Goal: Navigation & Orientation: Find specific page/section

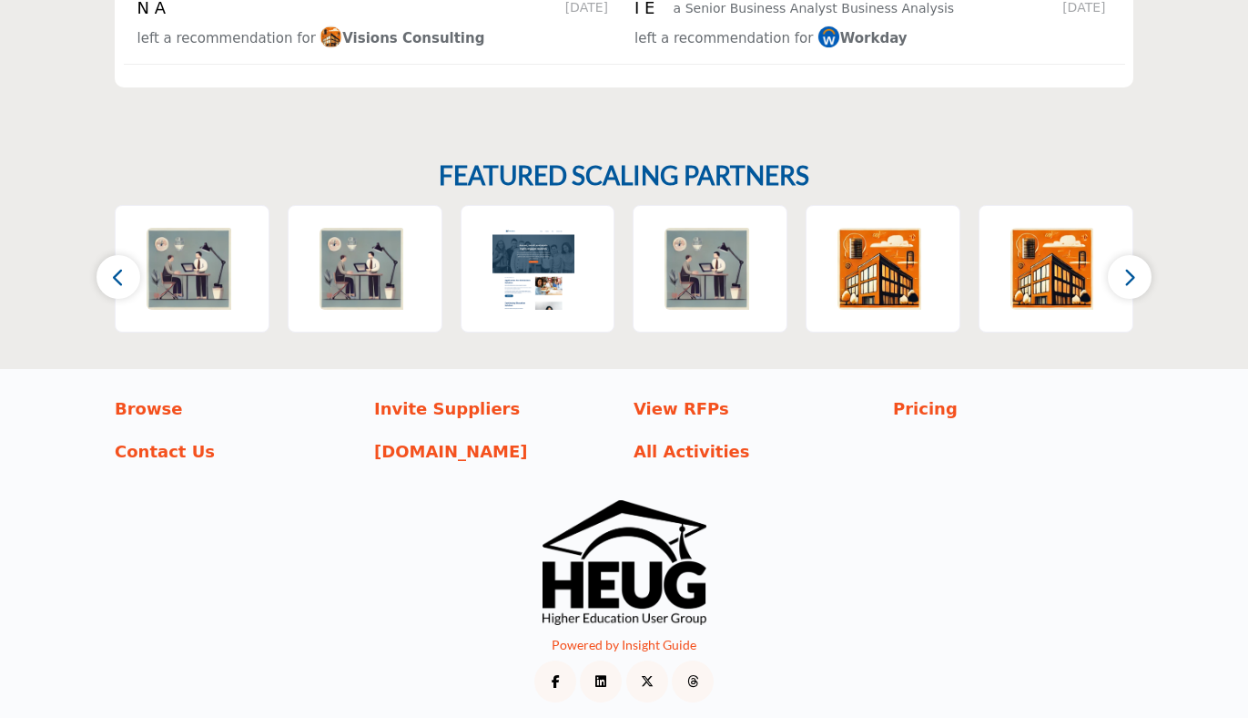
scroll to position [2817, 0]
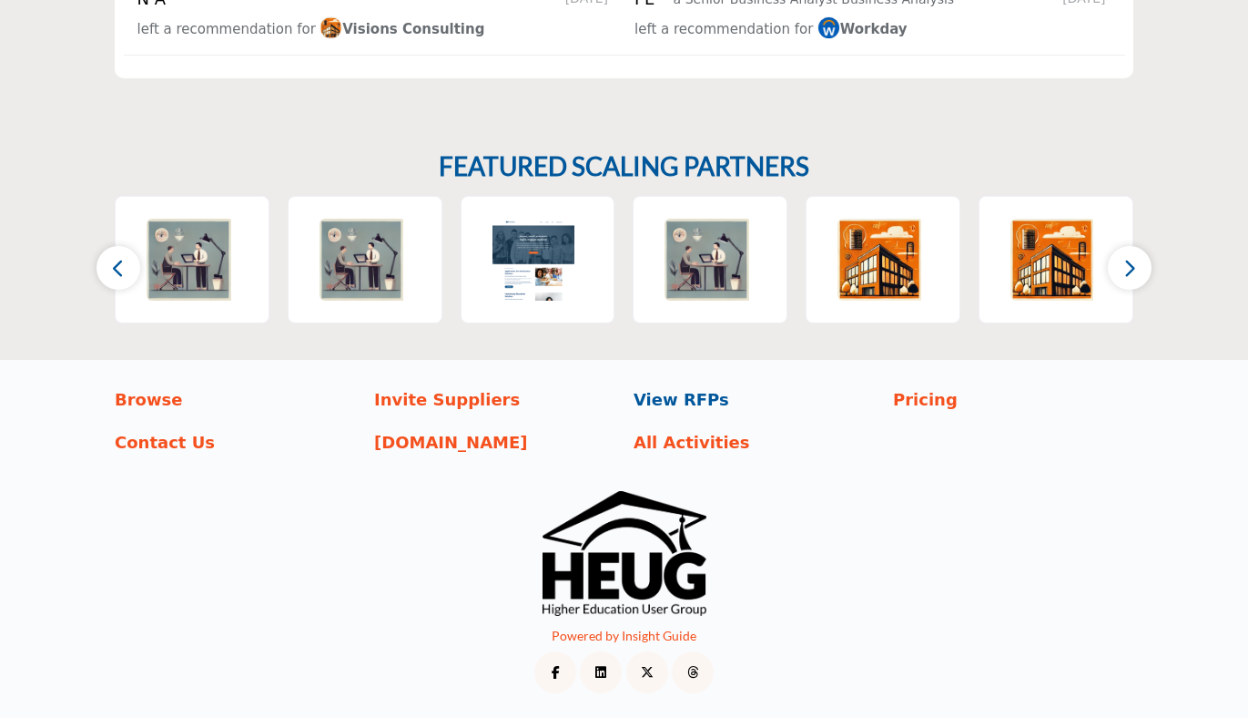
click at [682, 395] on p "View RFPs" at bounding box center [754, 399] width 240 height 25
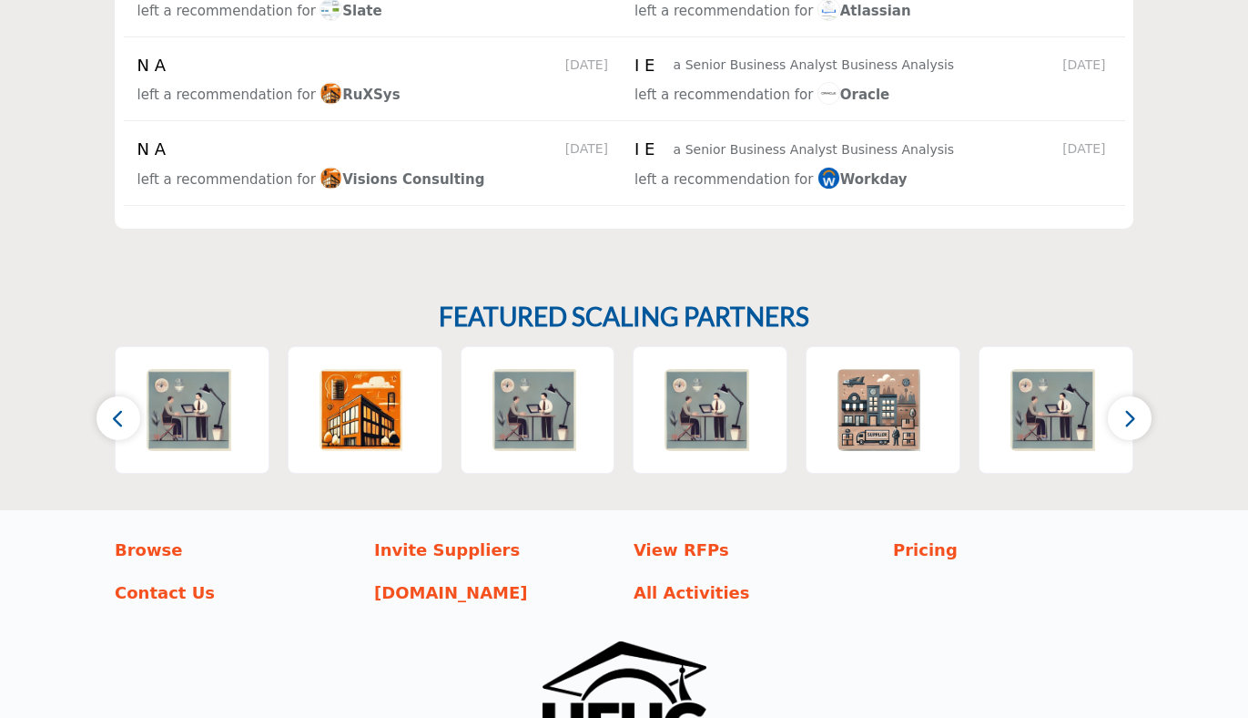
scroll to position [2675, 0]
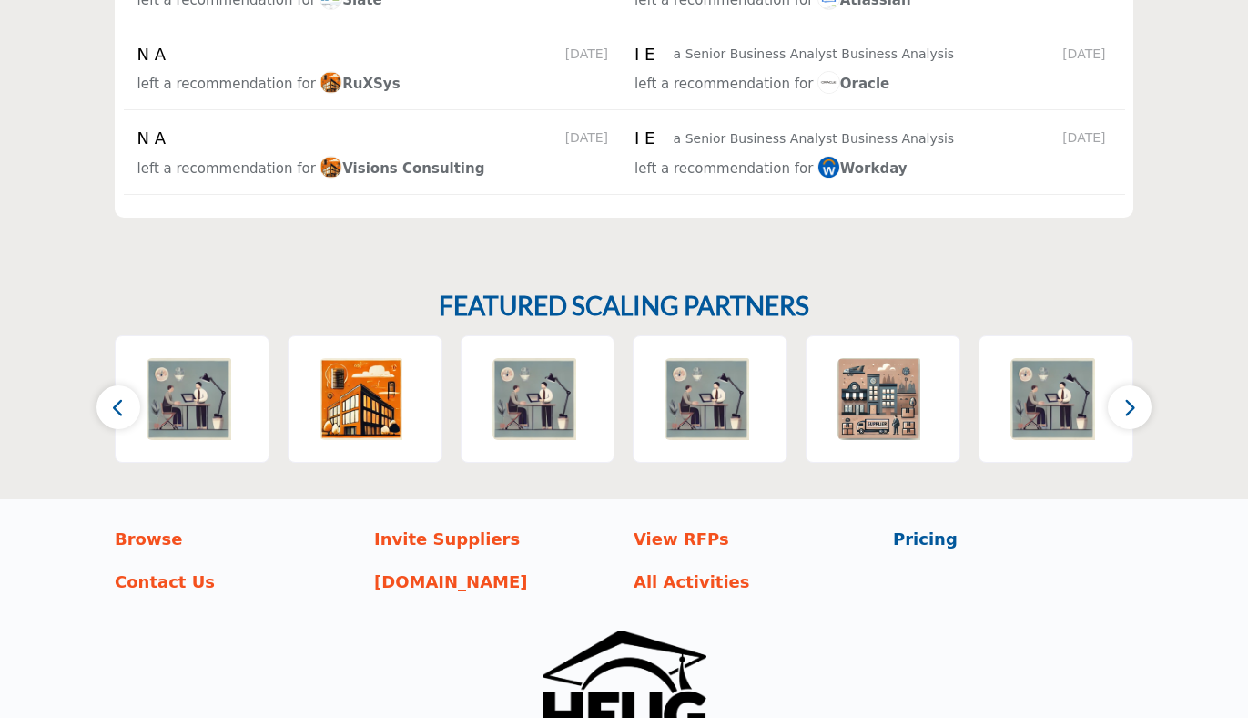
click at [915, 544] on p "Pricing" at bounding box center [1013, 538] width 240 height 25
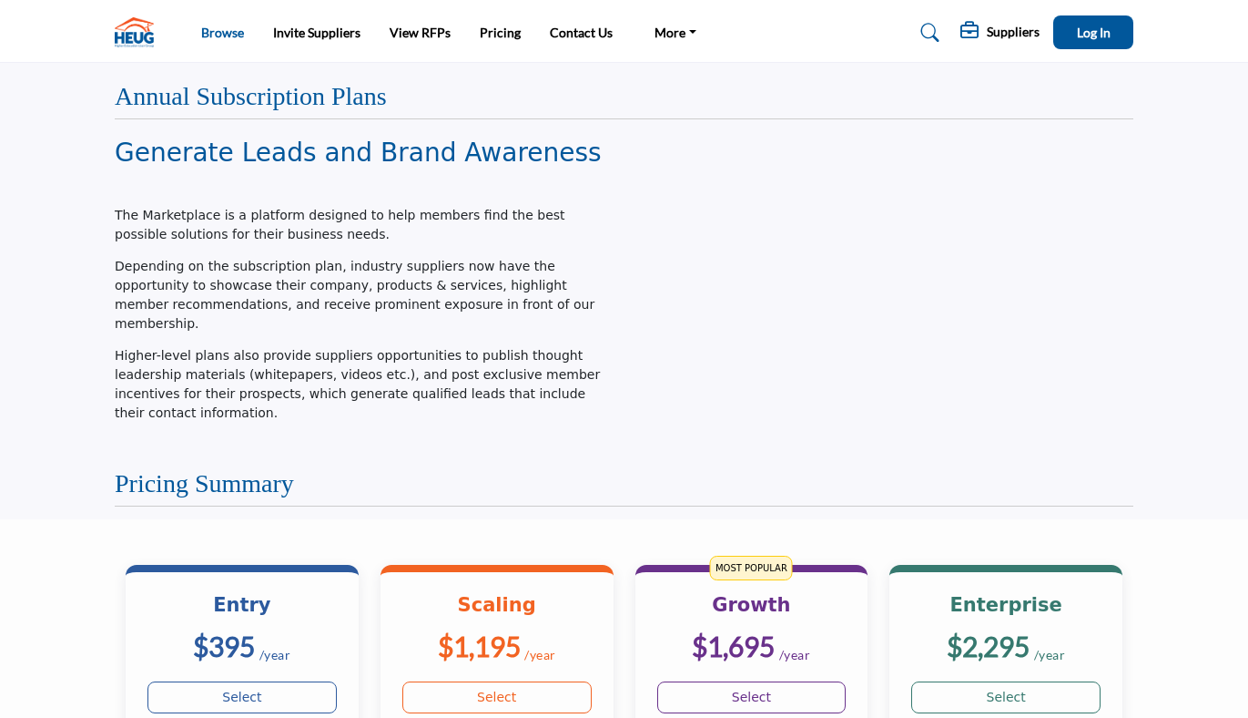
click at [226, 32] on link "Browse" at bounding box center [222, 32] width 43 height 15
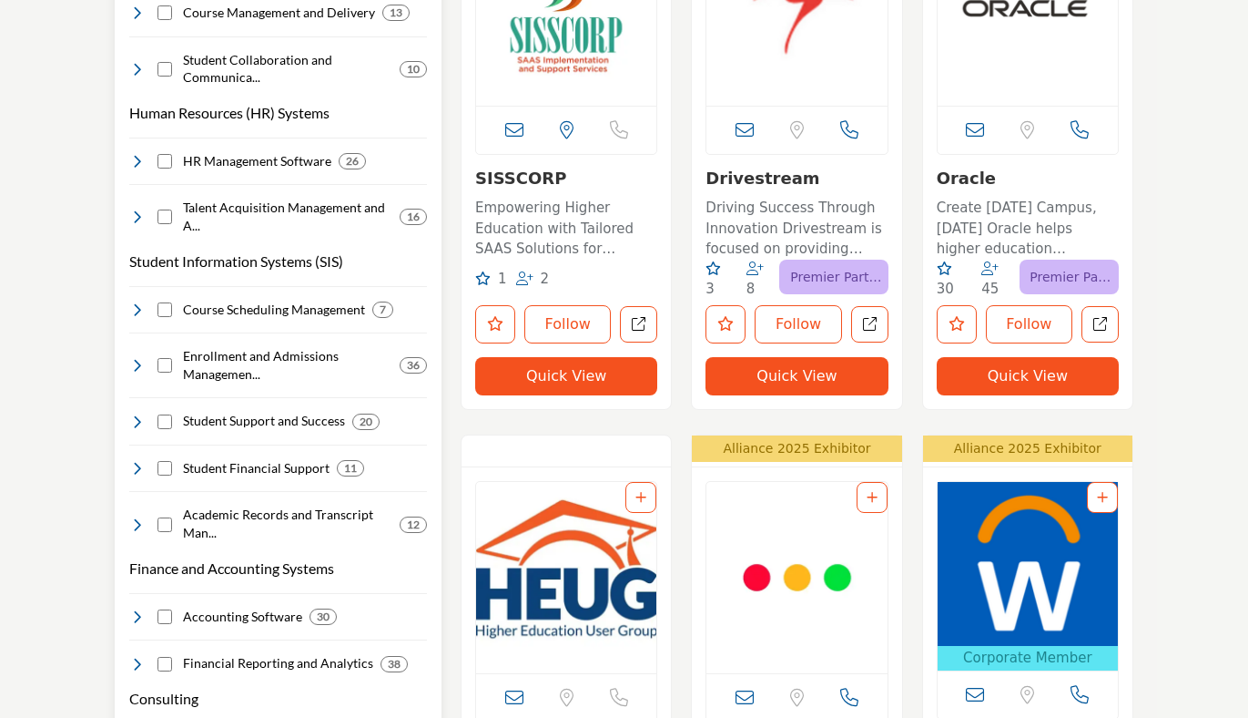
scroll to position [1141, 0]
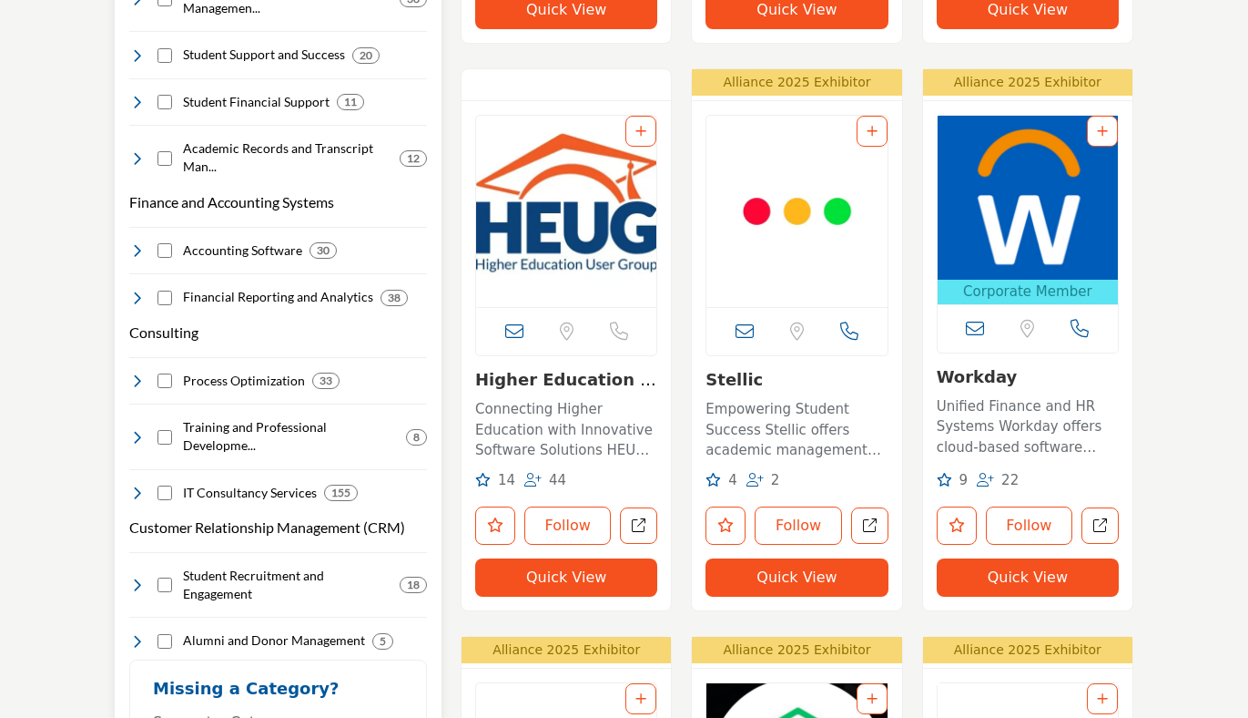
scroll to position [1527, 0]
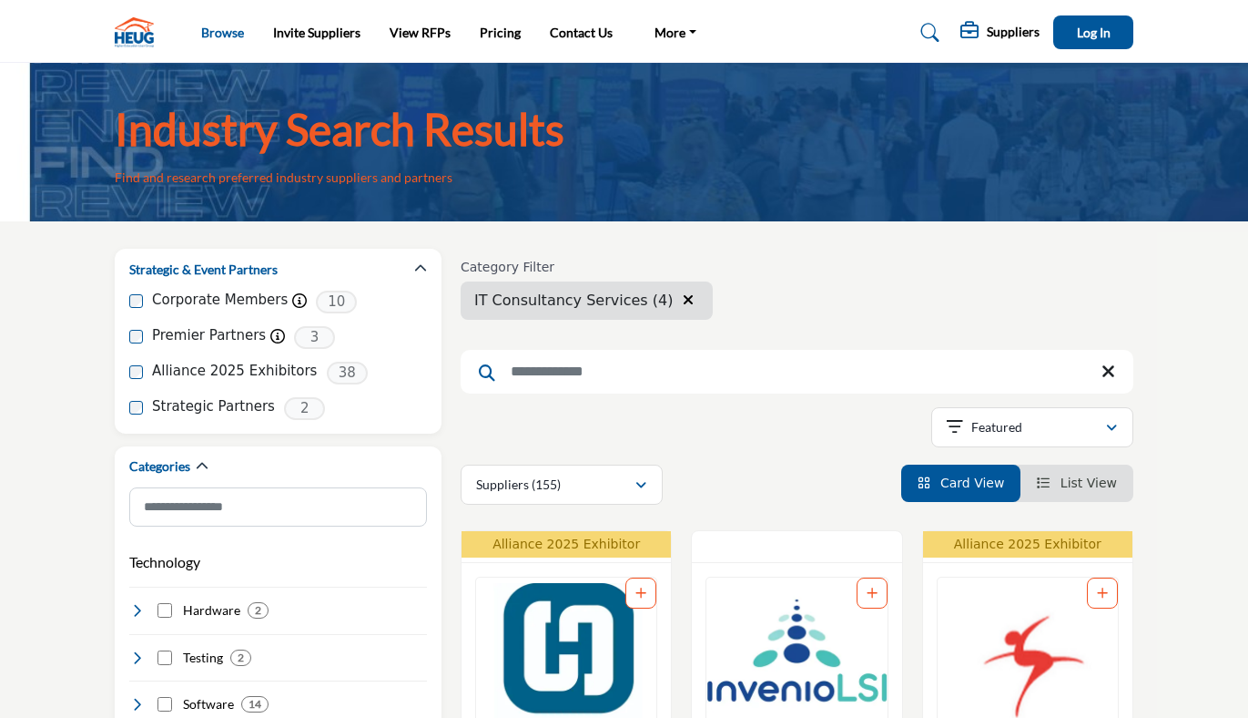
click at [211, 27] on link "Browse" at bounding box center [222, 32] width 43 height 15
